Goal: Task Accomplishment & Management: Complete application form

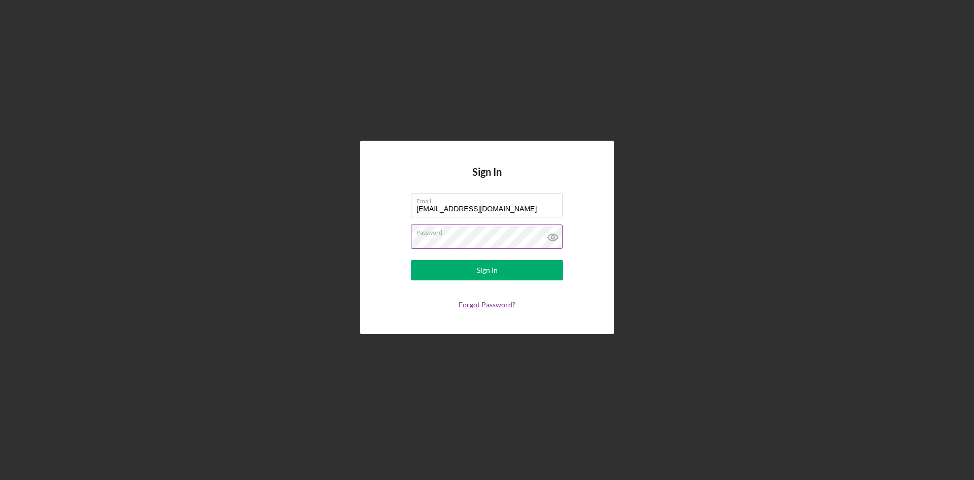
click at [552, 235] on icon at bounding box center [553, 236] width 25 height 25
click at [516, 267] on button "Sign In" at bounding box center [487, 270] width 152 height 20
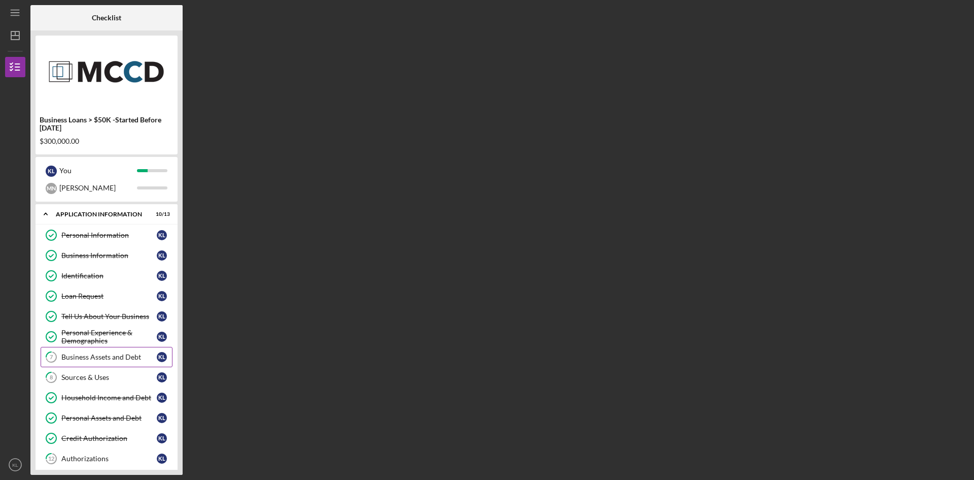
click at [124, 359] on div "Business Assets and Debt" at bounding box center [108, 357] width 95 height 8
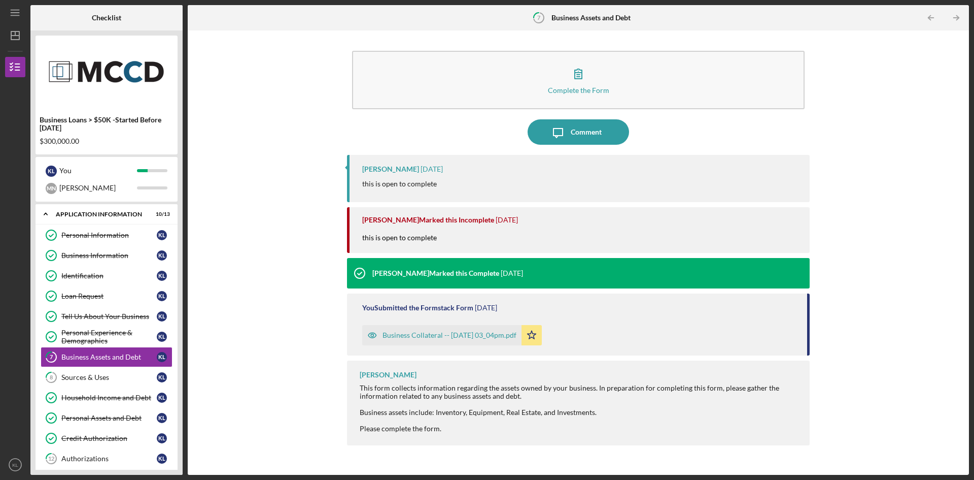
click at [444, 274] on div "[PERSON_NAME] Marked this Complete" at bounding box center [436, 273] width 127 height 8
click at [480, 336] on div "Business Collateral -- [DATE] 03_04pm.pdf" at bounding box center [450, 335] width 134 height 8
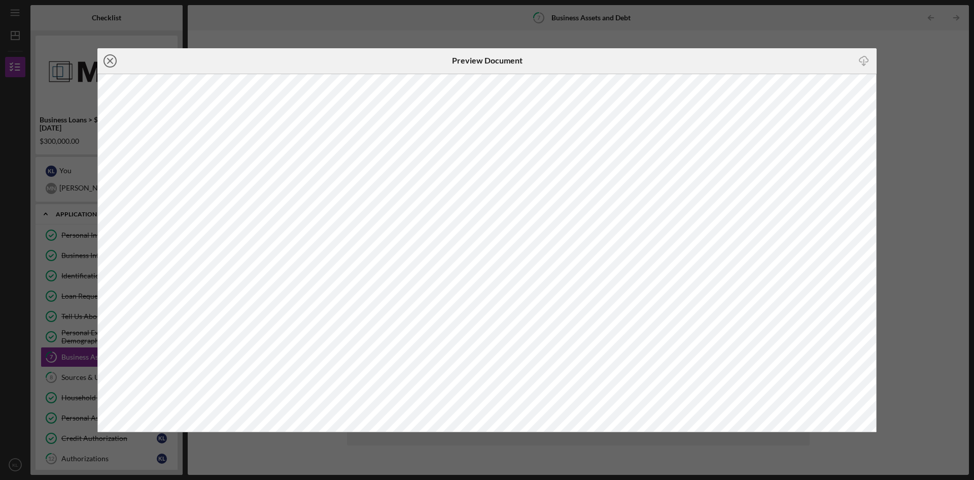
click at [112, 58] on line at bounding box center [110, 60] width 5 height 5
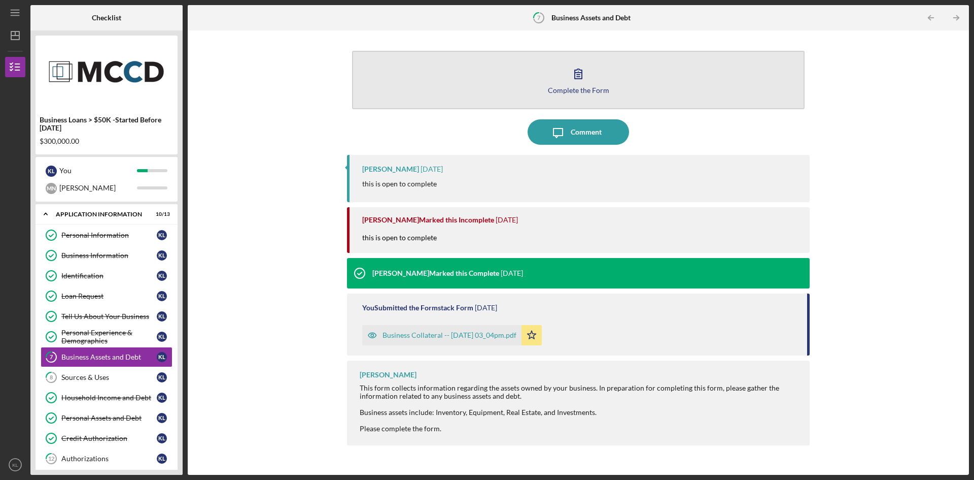
click at [583, 86] on div "Complete the Form" at bounding box center [578, 90] width 61 height 8
